Goal: Find specific page/section: Find specific page/section

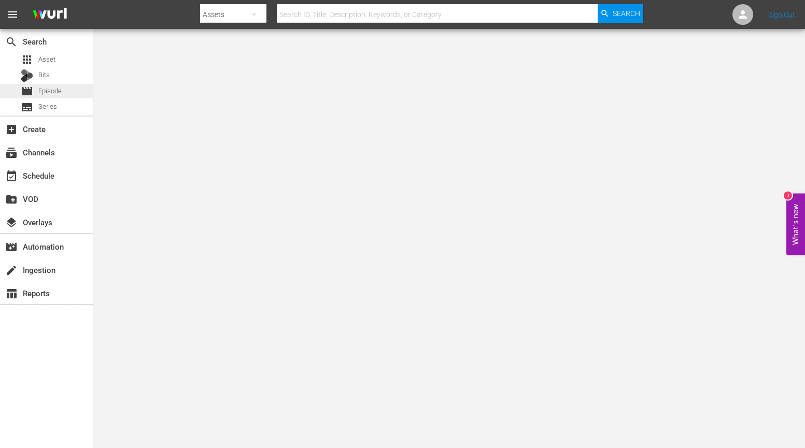
click at [52, 89] on span "Episode" at bounding box center [49, 91] width 23 height 10
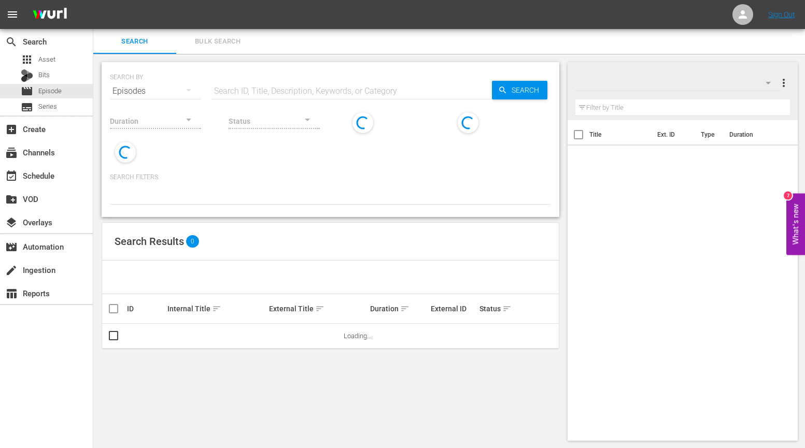
click at [267, 88] on input "text" at bounding box center [351, 91] width 280 height 25
paste input "Just Be Honest / A Mini Concert For [PERSON_NAME]"
type input "Just Be Honest / A Mini Concert For [PERSON_NAME]"
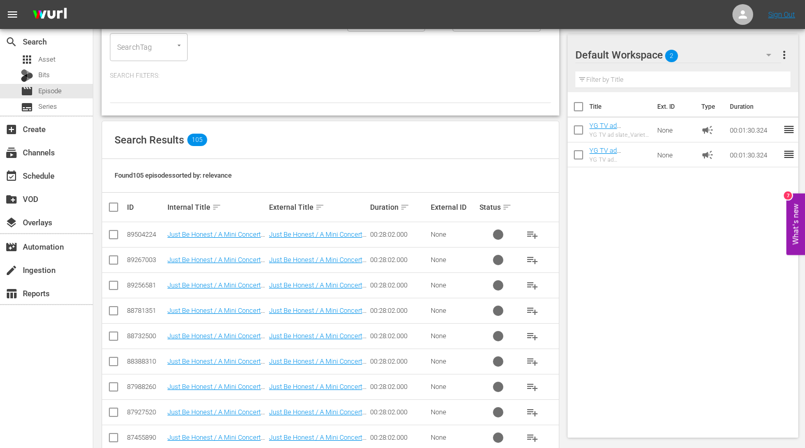
scroll to position [119, 0]
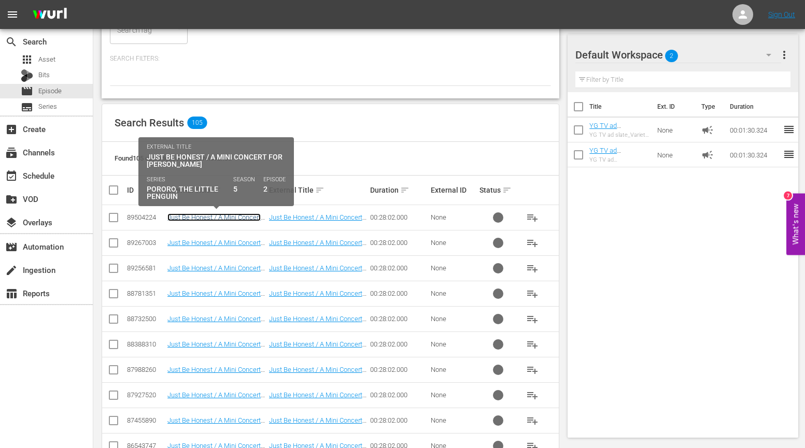
click at [240, 220] on link "Just Be Honest / A Mini Concert For [PERSON_NAME]" at bounding box center [213, 222] width 93 height 16
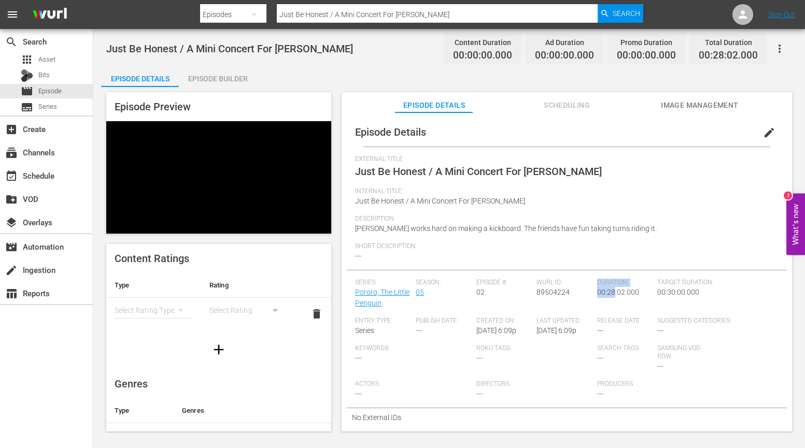
drag, startPoint x: 583, startPoint y: 291, endPoint x: 626, endPoint y: 291, distance: 43.0
click at [619, 291] on div "Series: Pororo, The Little Penguin Season: 05 Episode #: 02 [PERSON_NAME] ID: 8…" at bounding box center [566, 343] width 423 height 129
click at [626, 291] on span "00:28:02.000" at bounding box center [618, 292] width 42 height 8
click at [620, 294] on span "00:28:02.000" at bounding box center [618, 292] width 42 height 8
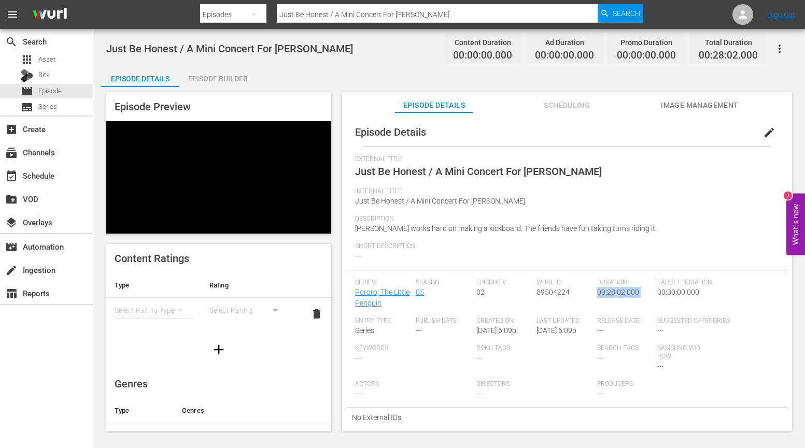
click at [620, 294] on span "00:28:02.000" at bounding box center [618, 292] width 42 height 8
click at [765, 131] on span "edit" at bounding box center [769, 132] width 12 height 12
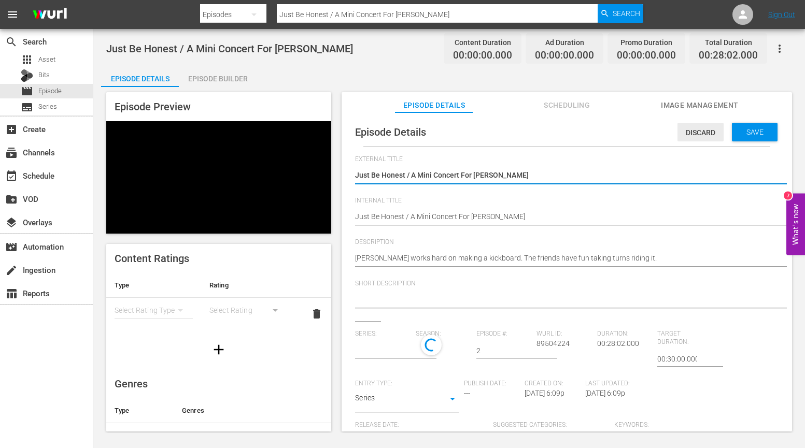
click at [694, 130] on span "Discard" at bounding box center [700, 133] width 46 height 8
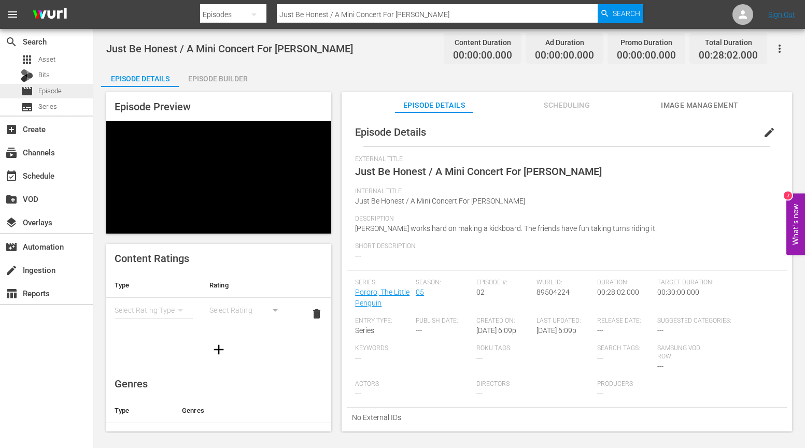
click at [58, 86] on div "movie Episode" at bounding box center [41, 91] width 41 height 15
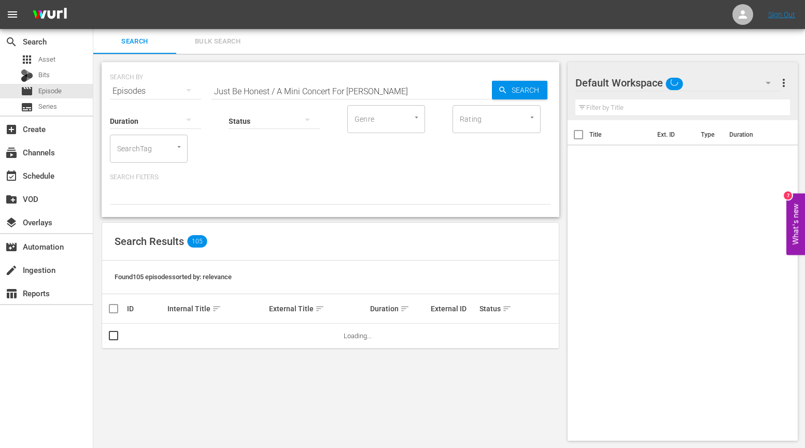
click at [269, 90] on input "Just Be Honest / A Mini Concert For [PERSON_NAME]" at bounding box center [351, 91] width 280 height 25
paste input "Play Ground Song"
type input "Play Ground Song"
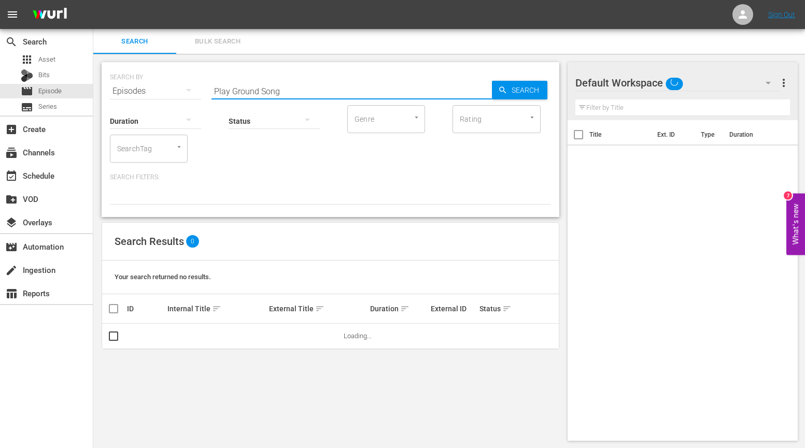
scroll to position [1, 0]
click at [377, 252] on div "Search Results 0" at bounding box center [330, 241] width 457 height 38
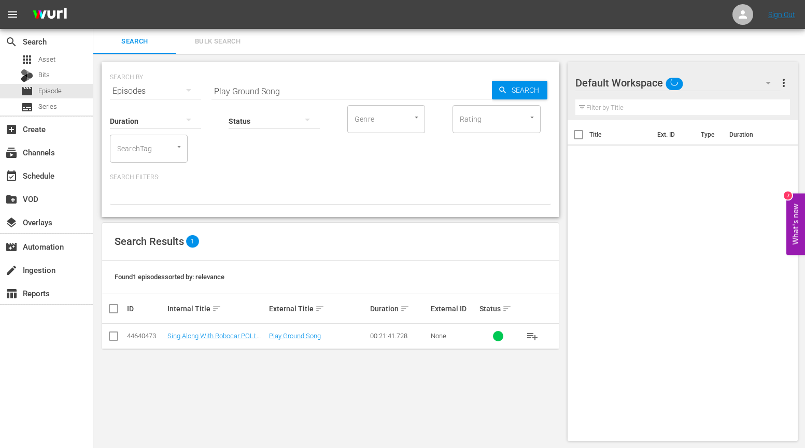
click at [292, 219] on div "SEARCH BY Search By Episodes Search ID, Title, Description, Keywords, or Catego…" at bounding box center [330, 251] width 474 height 395
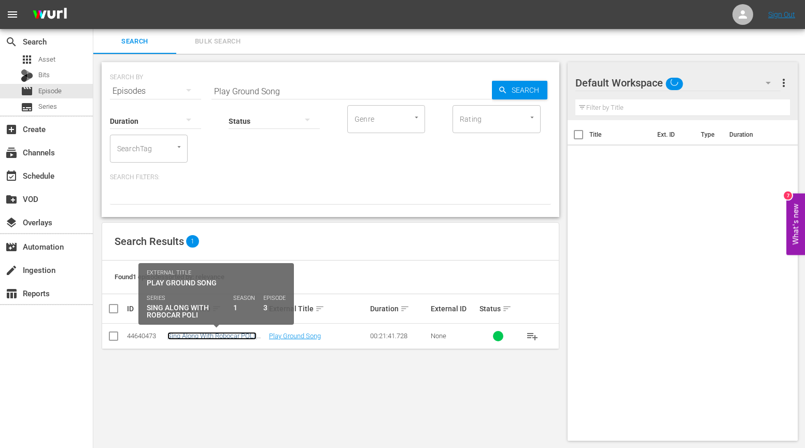
click at [224, 335] on link "Sing Along With Robocar POLI: S1 E3 - Play Ground Song - TOONY PLANET - TRC - 2…" at bounding box center [213, 343] width 93 height 23
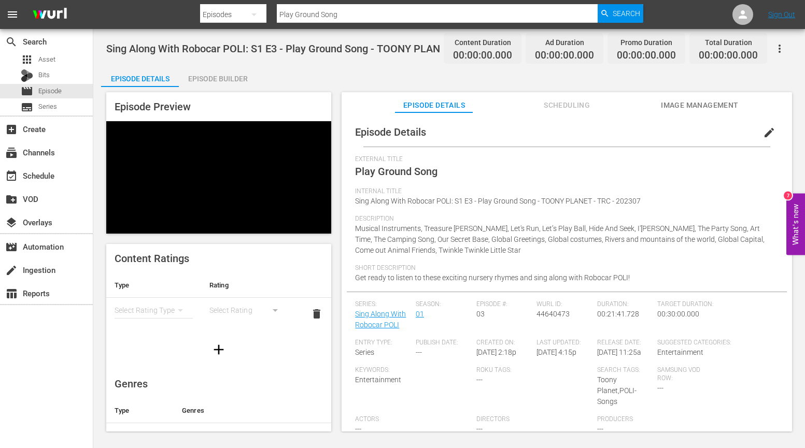
scroll to position [4, 0]
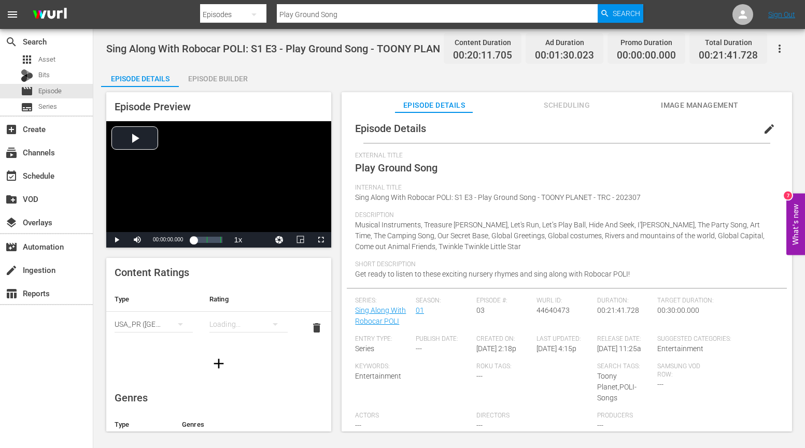
click at [492, 60] on span "00:20:11.705" at bounding box center [482, 56] width 59 height 12
click at [555, 309] on span "44640473" at bounding box center [552, 310] width 33 height 8
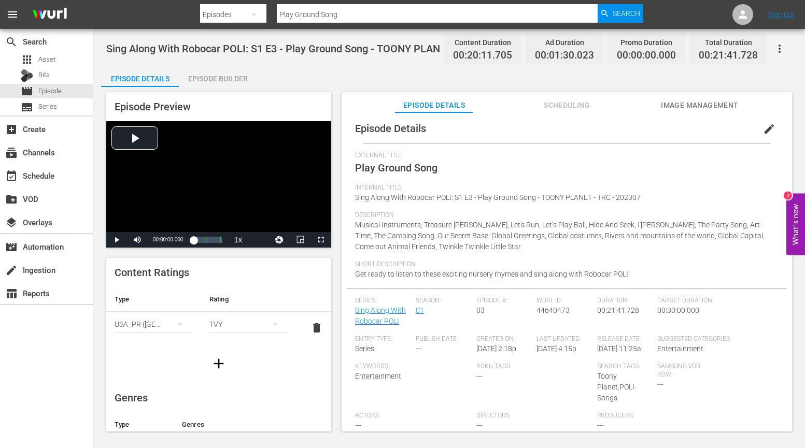
click at [614, 313] on span "00:21:41.728" at bounding box center [618, 310] width 42 height 8
click at [48, 91] on span "Episode" at bounding box center [49, 91] width 23 height 10
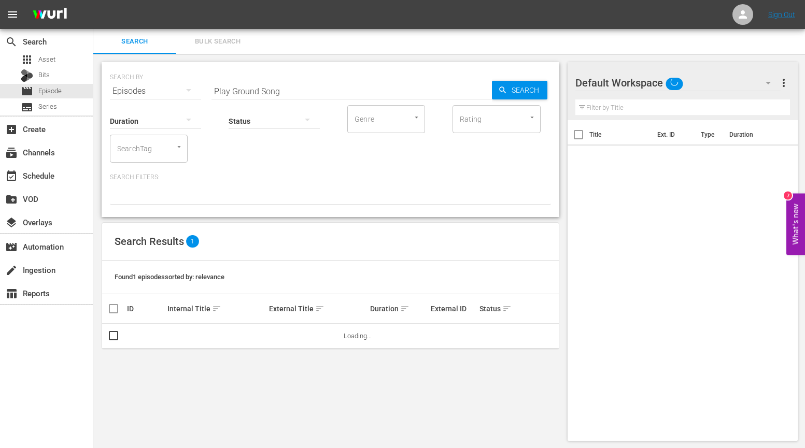
click at [308, 86] on input "Play Ground Song" at bounding box center [351, 91] width 280 height 25
paste input "Just Be Honest / A Mini Concert For [PERSON_NAME]"
type input "Just Be Honest / A Mini Concert For [PERSON_NAME]"
